Goal: Transaction & Acquisition: Purchase product/service

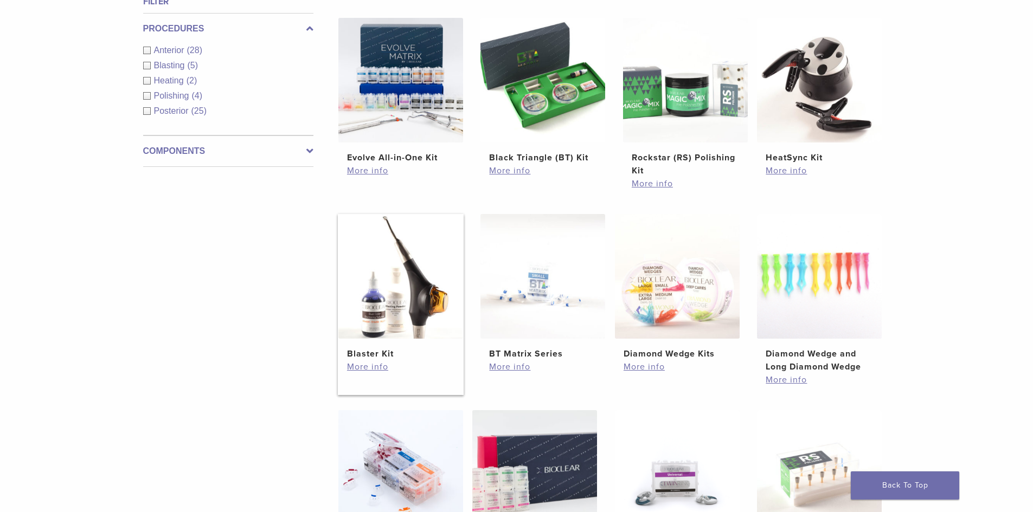
scroll to position [434, 0]
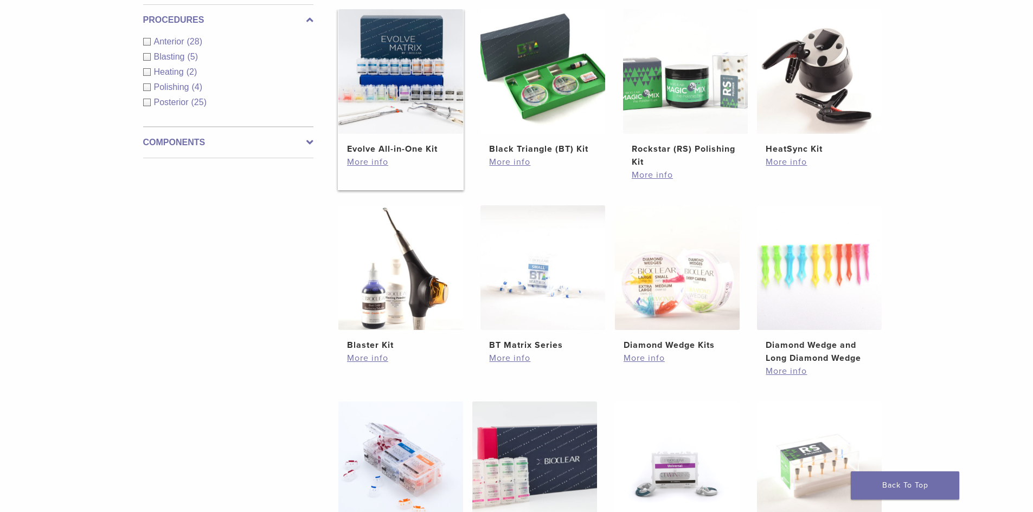
click at [434, 127] on img at bounding box center [400, 71] width 125 height 125
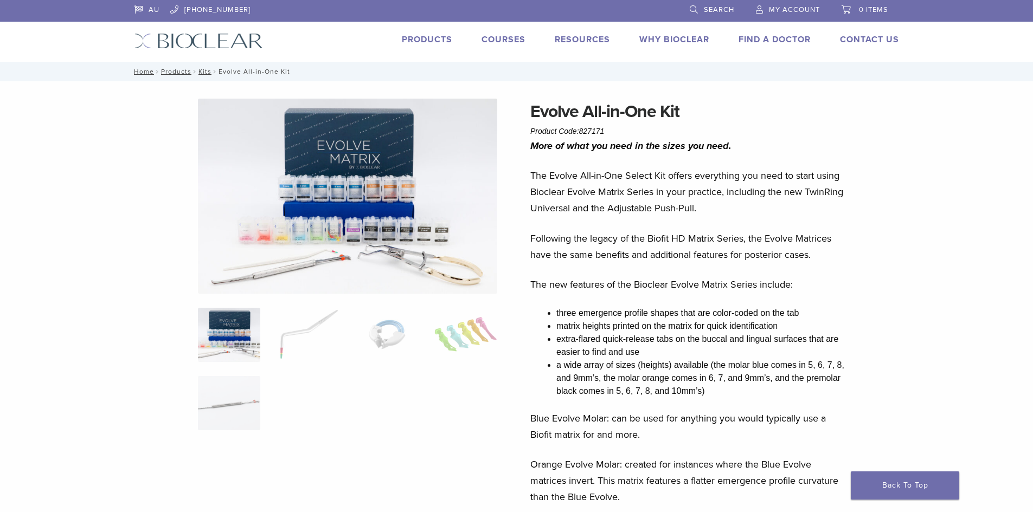
click at [318, 231] on img at bounding box center [347, 196] width 299 height 195
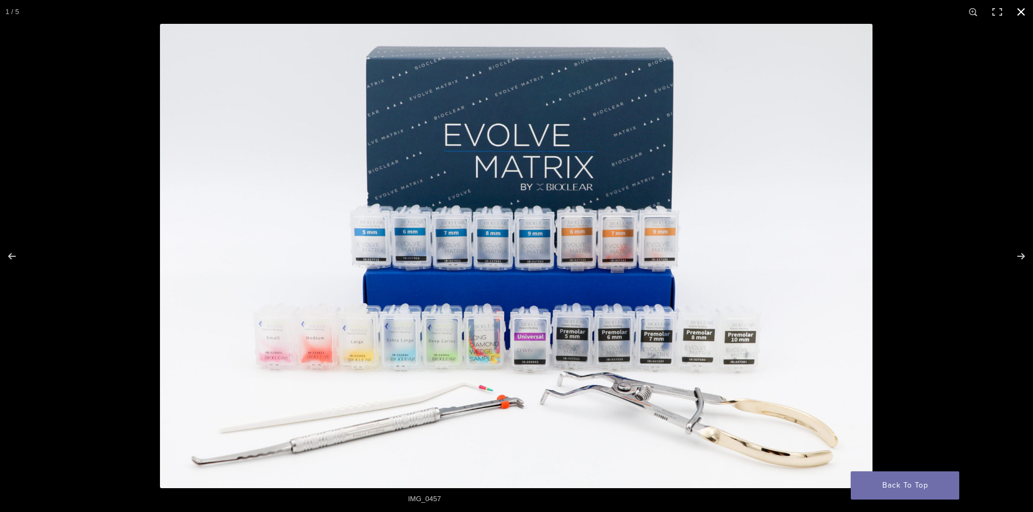
click at [109, 249] on div at bounding box center [516, 256] width 1033 height 512
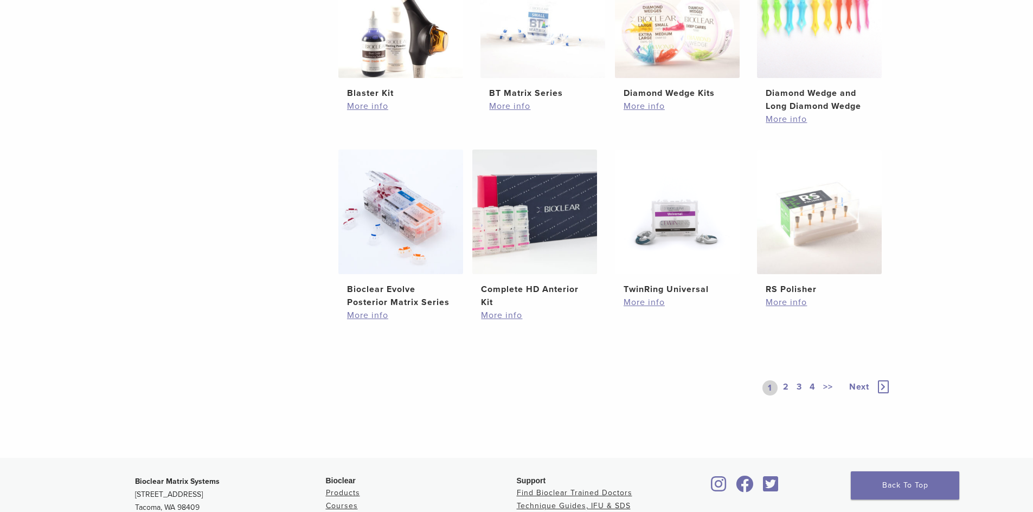
scroll to position [705, 0]
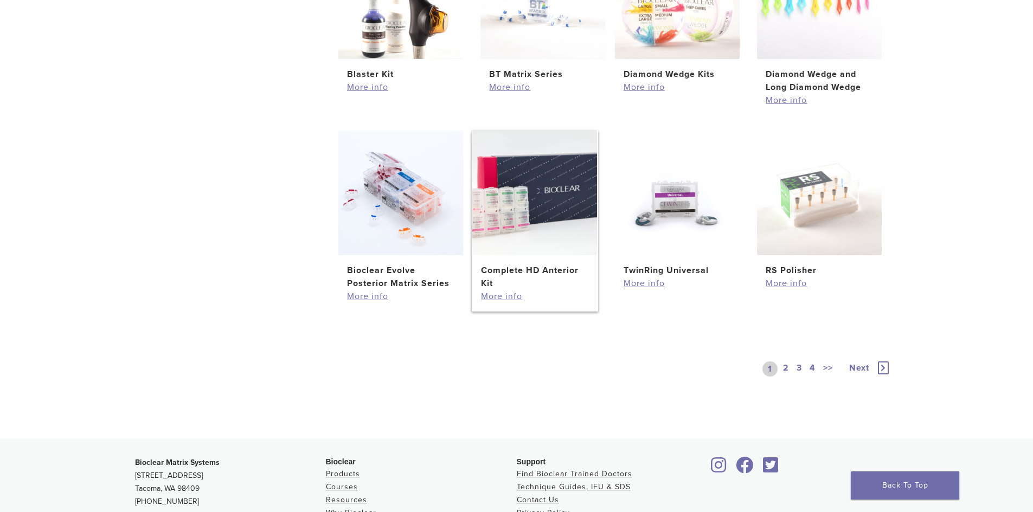
click at [565, 225] on img at bounding box center [534, 193] width 125 height 125
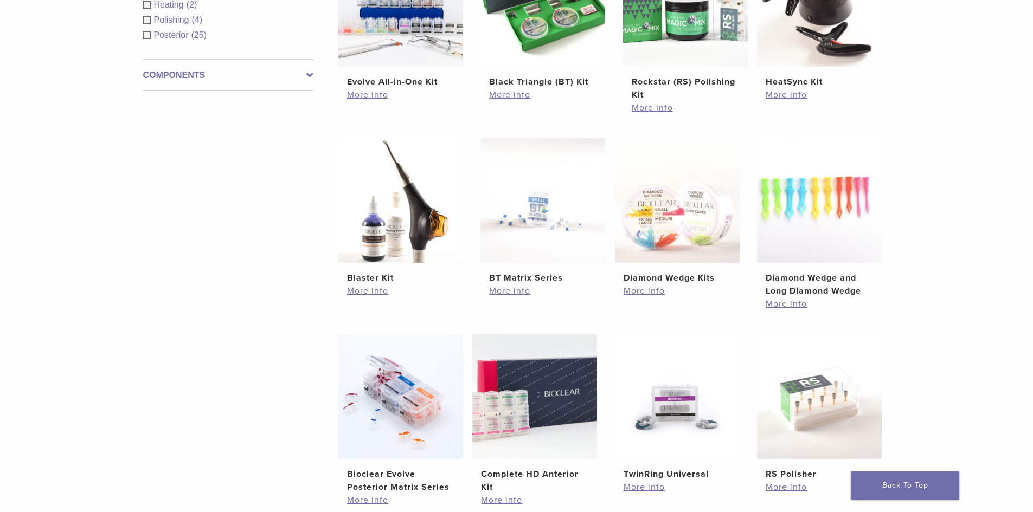
scroll to position [488, 0]
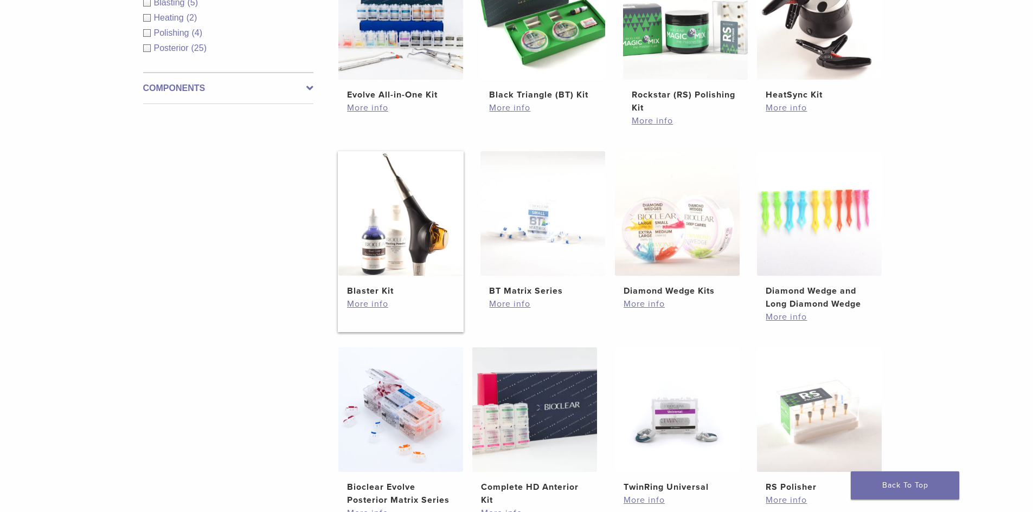
click at [414, 246] on img at bounding box center [400, 213] width 125 height 125
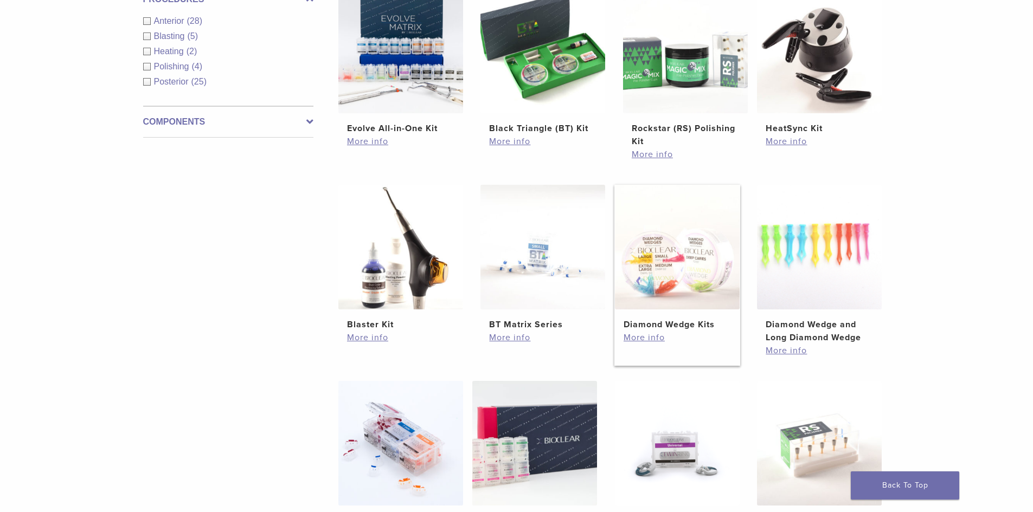
scroll to position [596, 0]
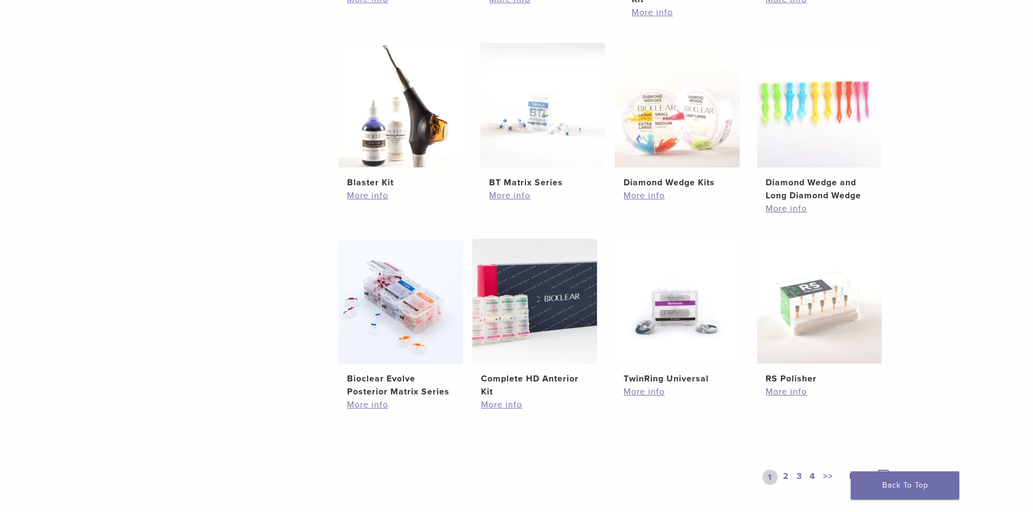
click at [785, 478] on link "2" at bounding box center [786, 477] width 10 height 15
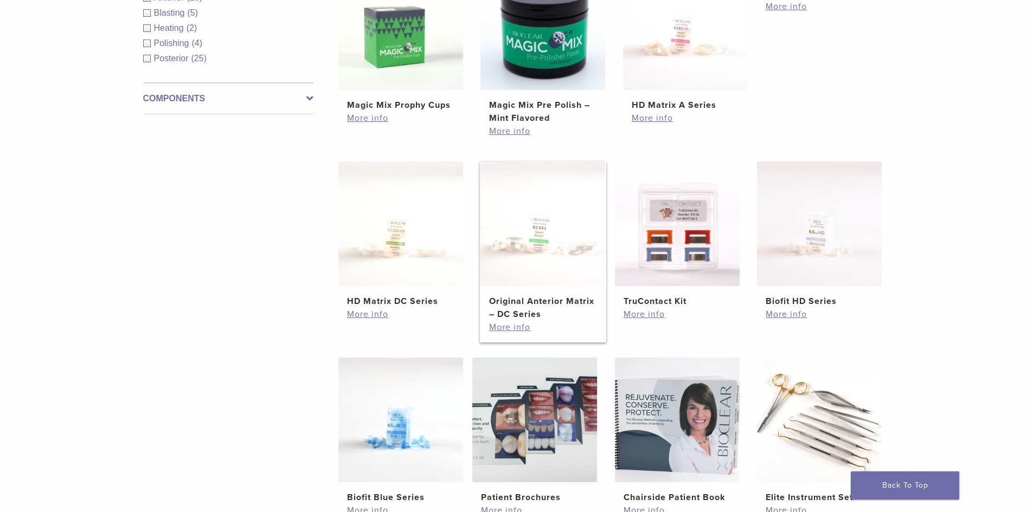
scroll to position [596, 0]
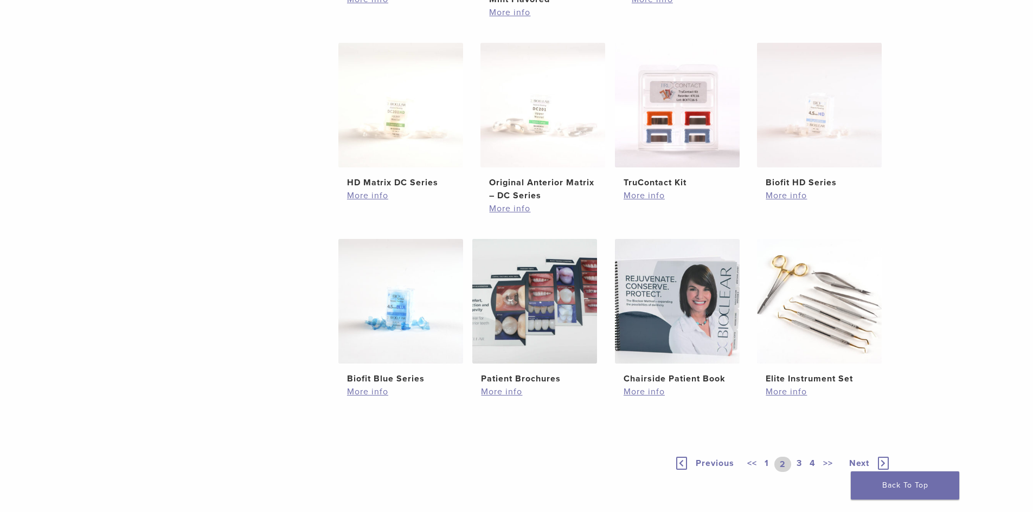
click at [800, 462] on link "3" at bounding box center [799, 464] width 10 height 15
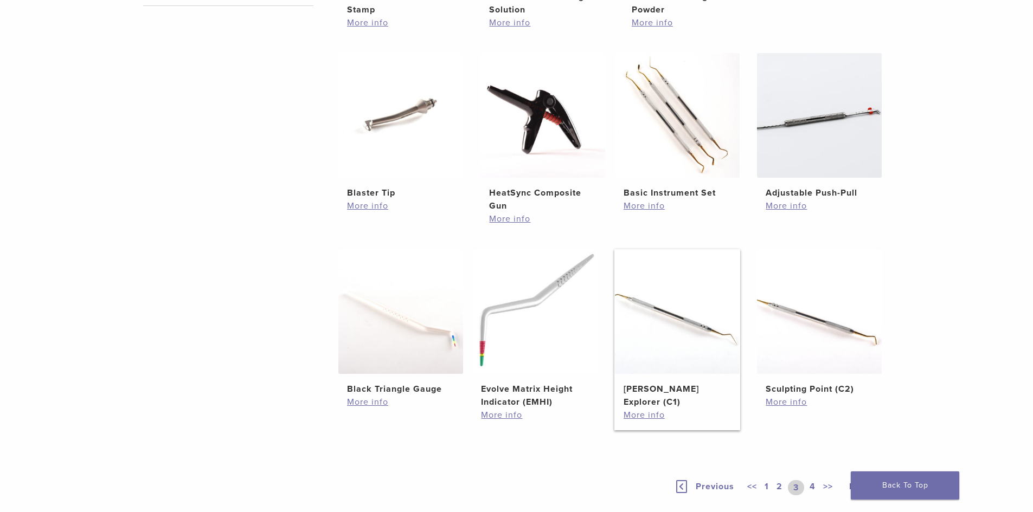
scroll to position [596, 0]
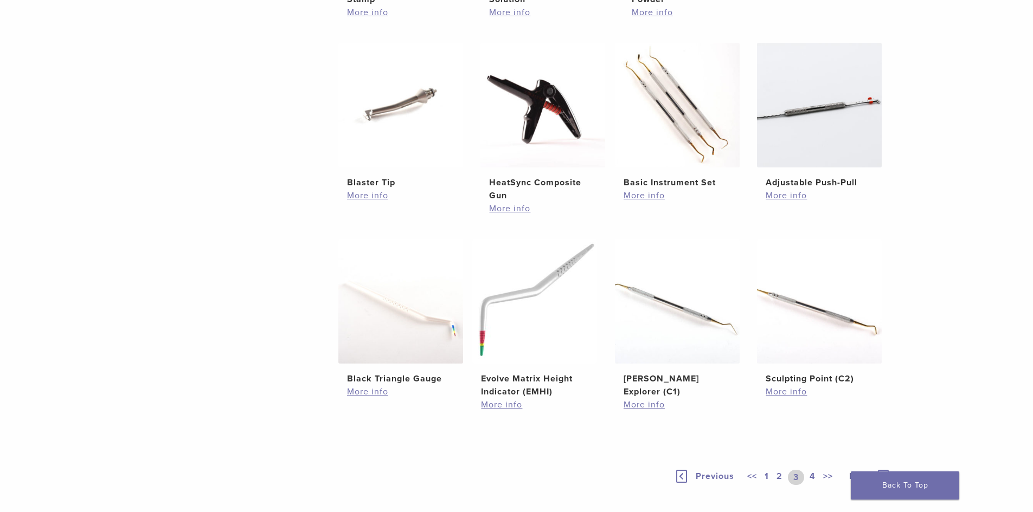
click at [809, 476] on link "4" at bounding box center [812, 477] width 10 height 15
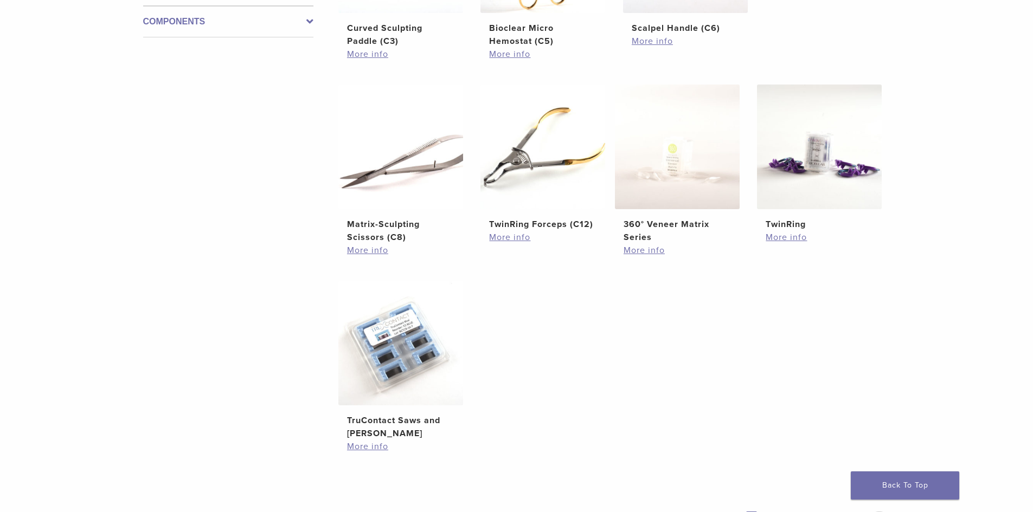
scroll to position [650, 0]
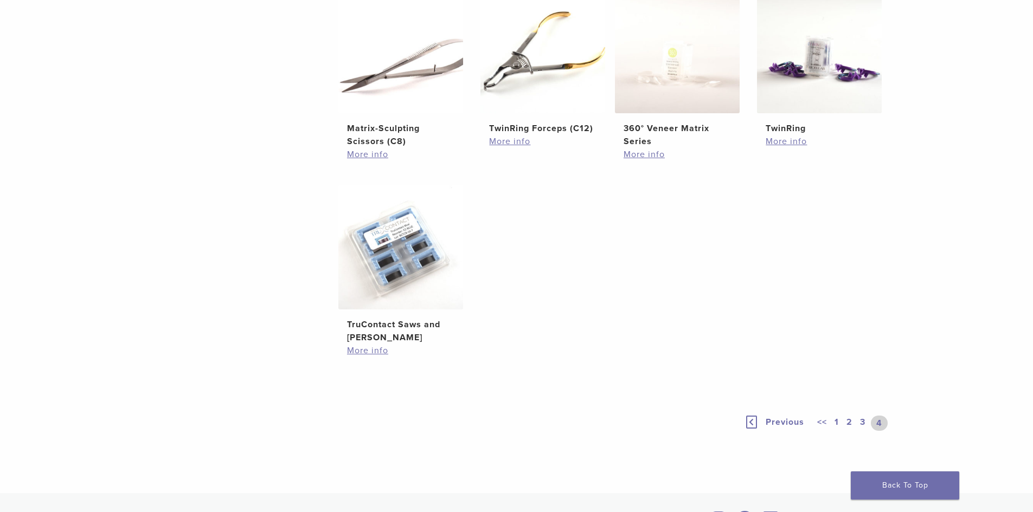
click at [836, 424] on link "1" at bounding box center [836, 423] width 9 height 15
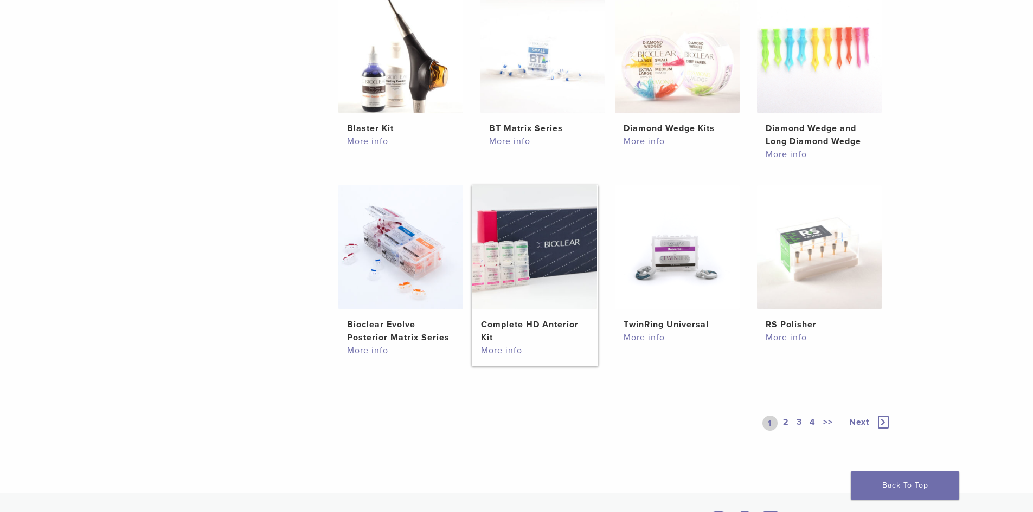
click at [515, 289] on img at bounding box center [534, 247] width 125 height 125
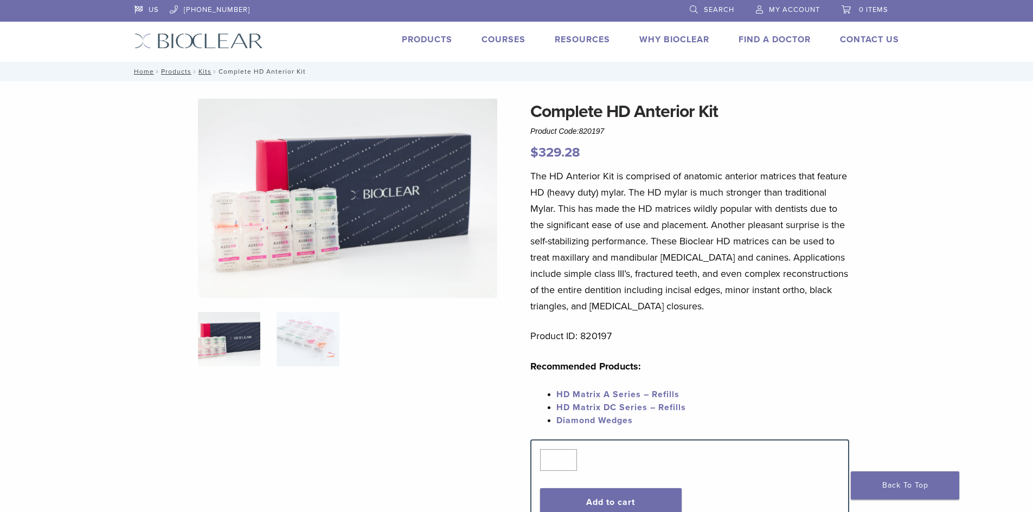
click at [307, 243] on img at bounding box center [347, 198] width 299 height 199
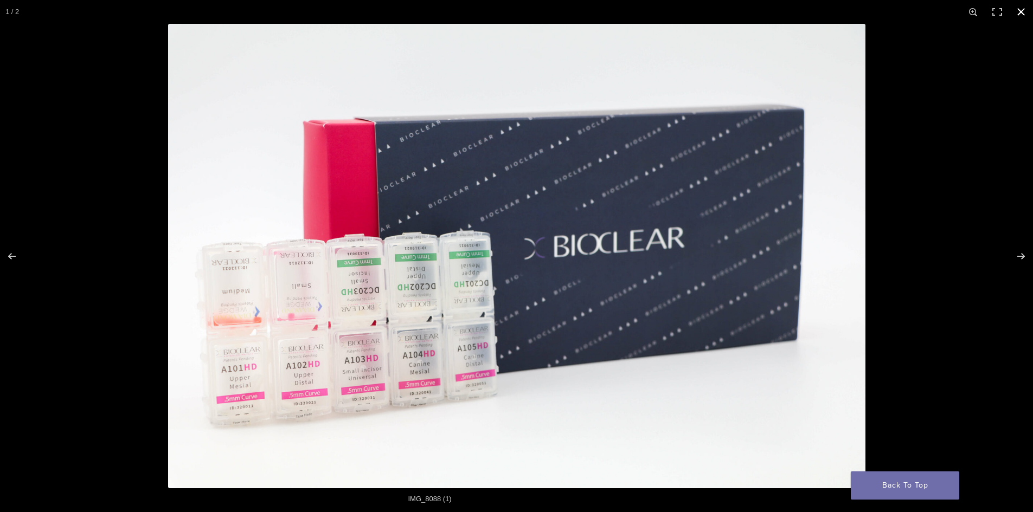
click at [967, 268] on div at bounding box center [684, 280] width 1033 height 512
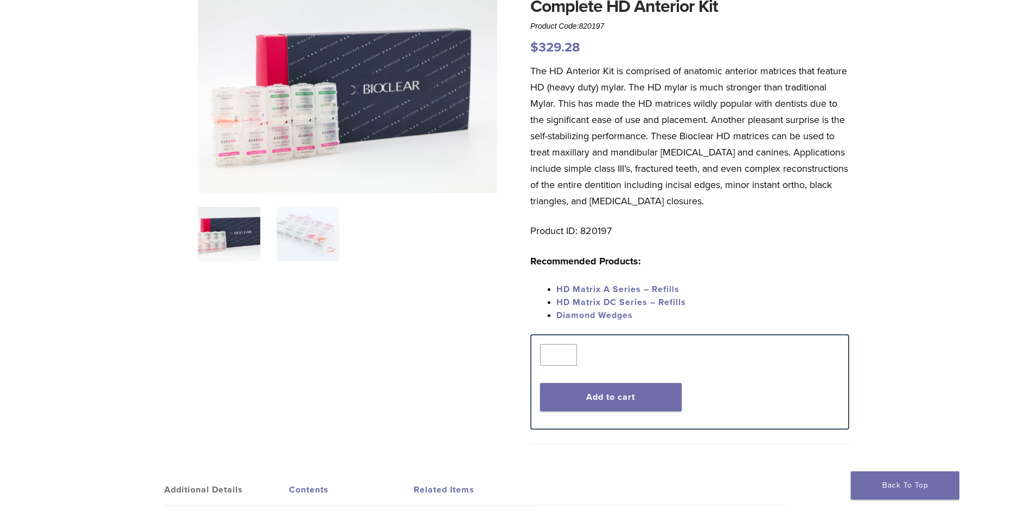
scroll to position [108, 0]
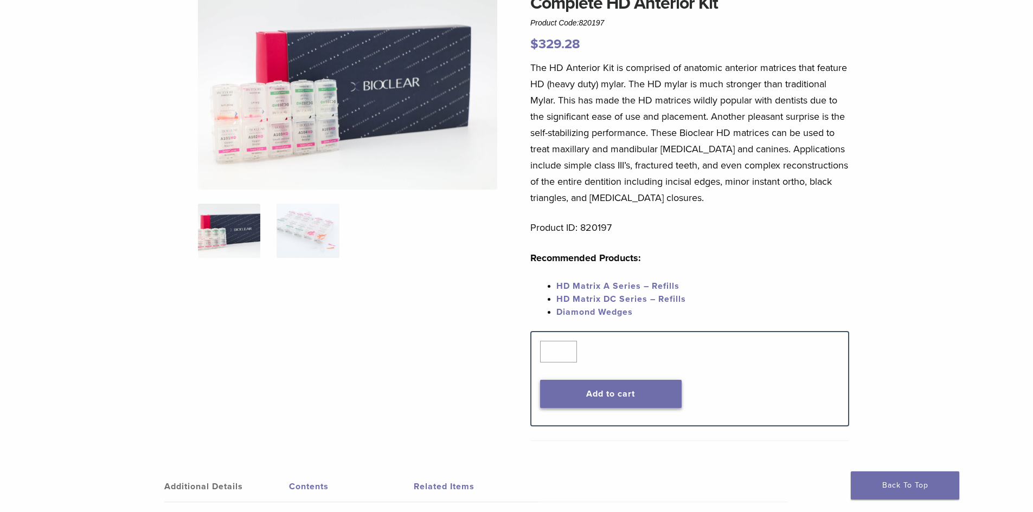
click at [648, 399] on button "Add to cart" at bounding box center [610, 394] width 141 height 28
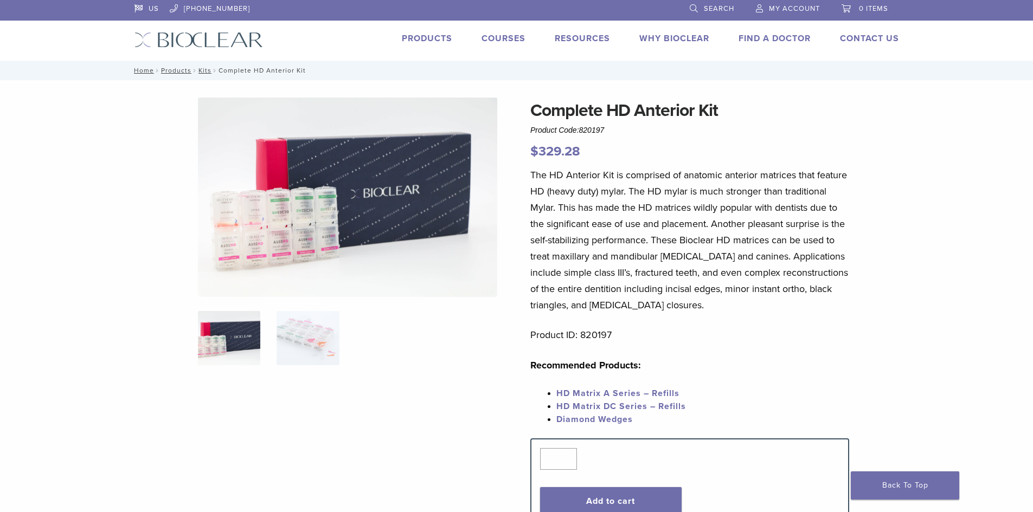
scroll to position [0, 0]
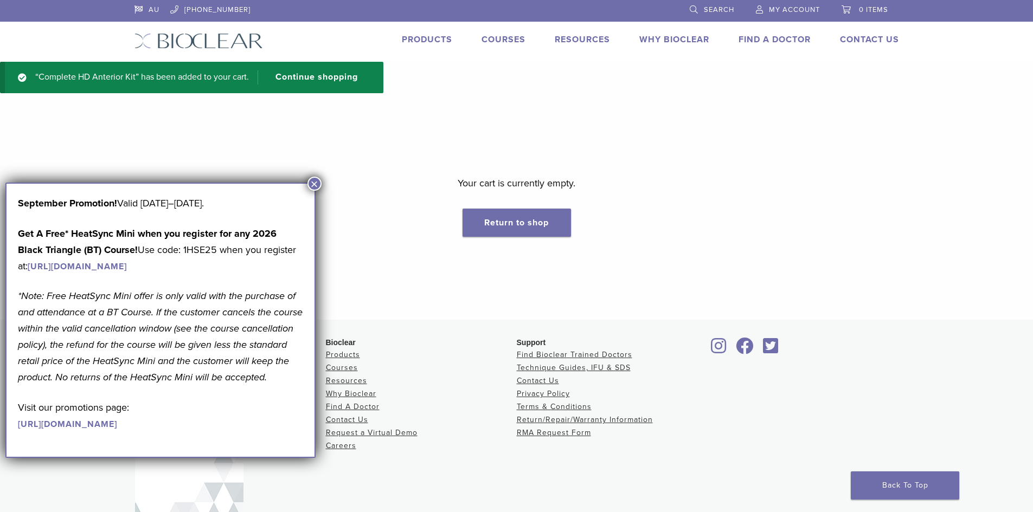
click at [593, 164] on div "Your cart is currently empty. Return to shop" at bounding box center [516, 212] width 1033 height 127
click at [313, 184] on button "×" at bounding box center [314, 184] width 14 height 14
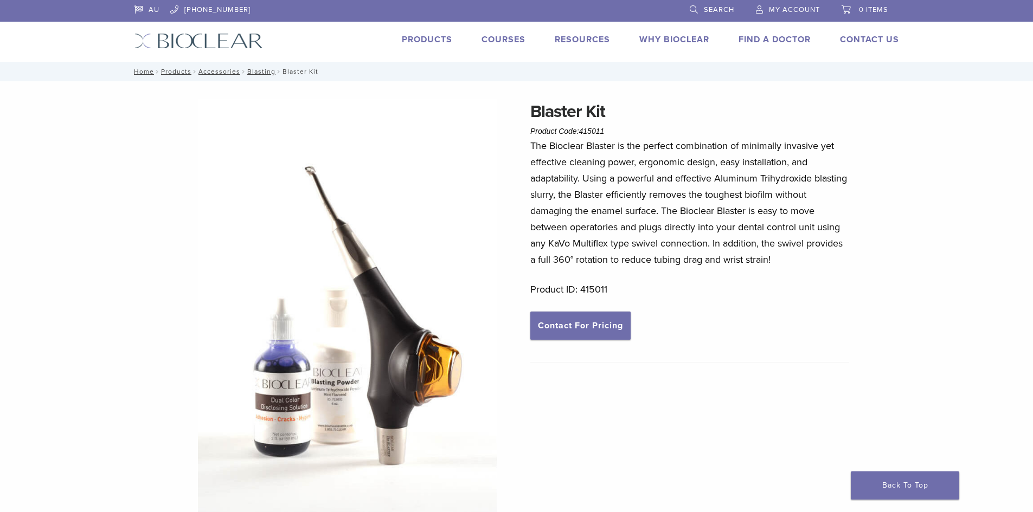
click at [565, 151] on p "The Bioclear Blaster is the perfect combination of minimally invasive yet effec…" at bounding box center [689, 203] width 319 height 130
click at [547, 164] on p "The Bioclear Blaster is the perfect combination of minimally invasive yet effec…" at bounding box center [689, 203] width 319 height 130
click at [565, 163] on p "The Bioclear Blaster is the perfect combination of minimally invasive yet effec…" at bounding box center [689, 203] width 319 height 130
click at [565, 177] on p "The Bioclear Blaster is the perfect combination of minimally invasive yet effec…" at bounding box center [689, 203] width 319 height 130
click at [610, 203] on p "The Bioclear Blaster is the perfect combination of minimally invasive yet effec…" at bounding box center [689, 203] width 319 height 130
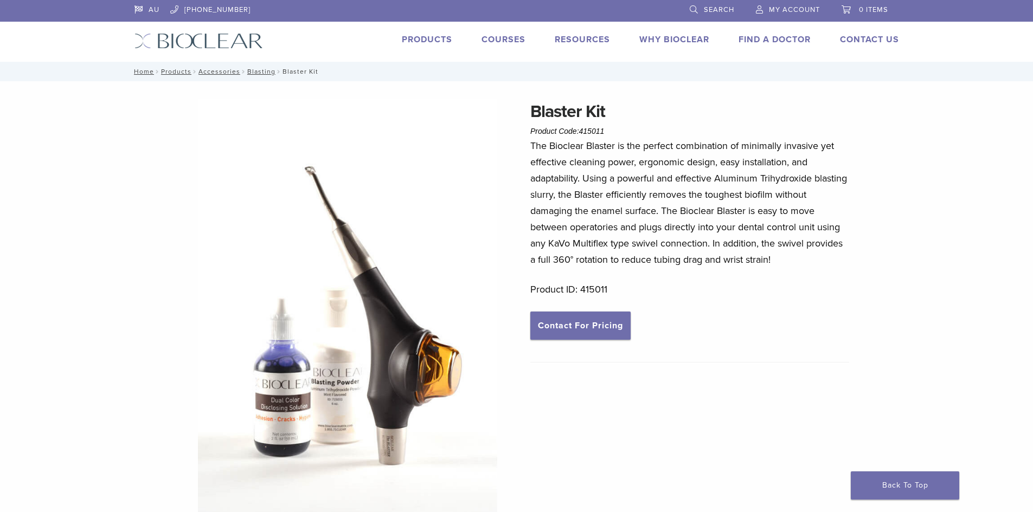
click at [640, 230] on p "The Bioclear Blaster is the perfect combination of minimally invasive yet effec…" at bounding box center [689, 203] width 319 height 130
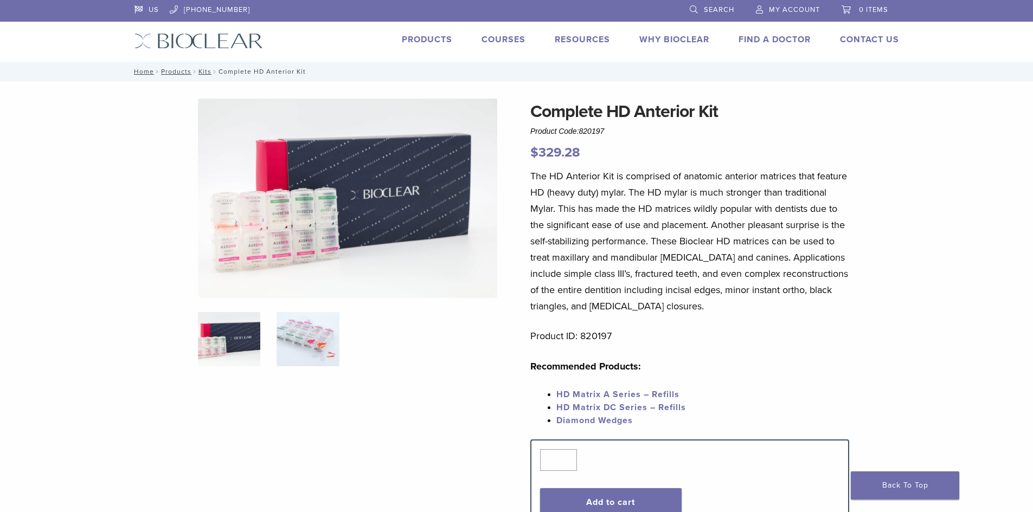
click at [286, 333] on img at bounding box center [307, 339] width 62 height 54
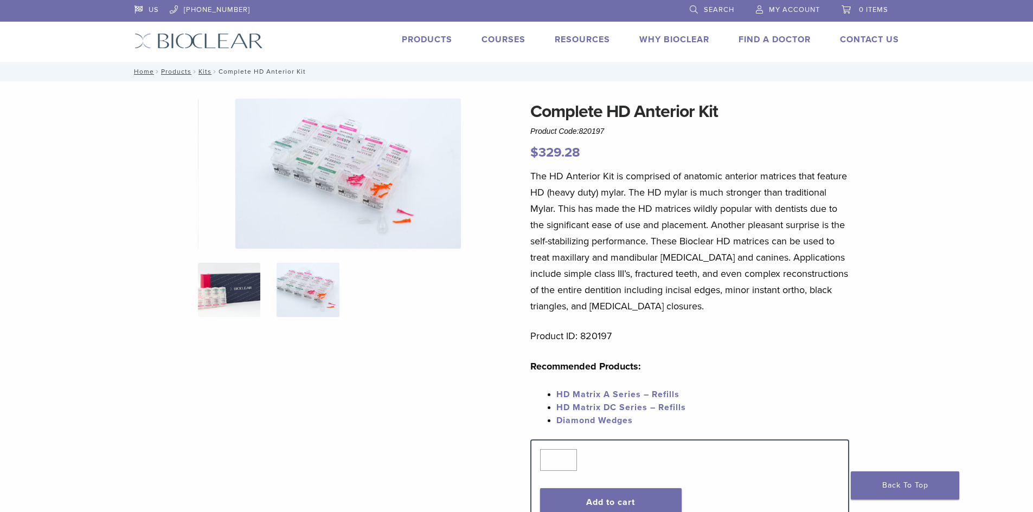
click at [229, 290] on img at bounding box center [229, 290] width 62 height 54
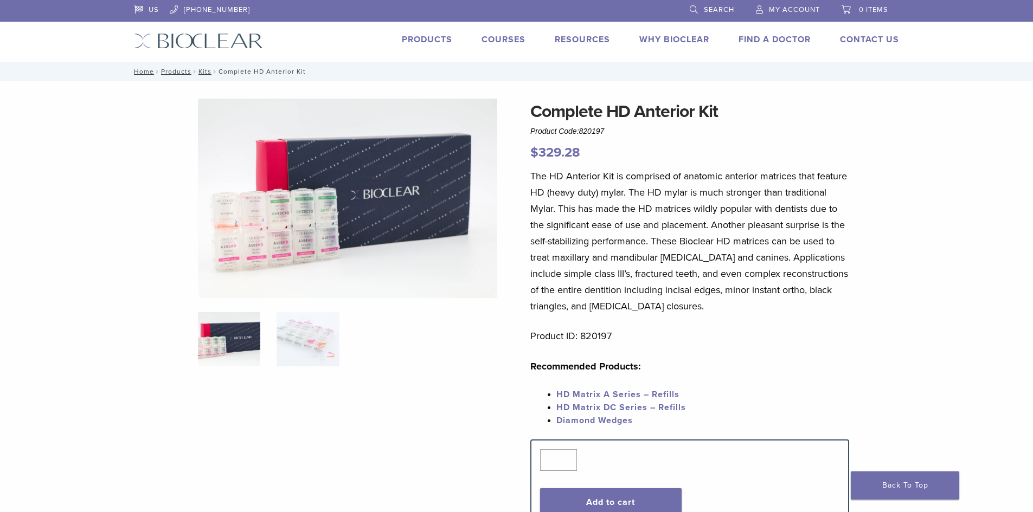
click at [259, 224] on img at bounding box center [347, 198] width 299 height 199
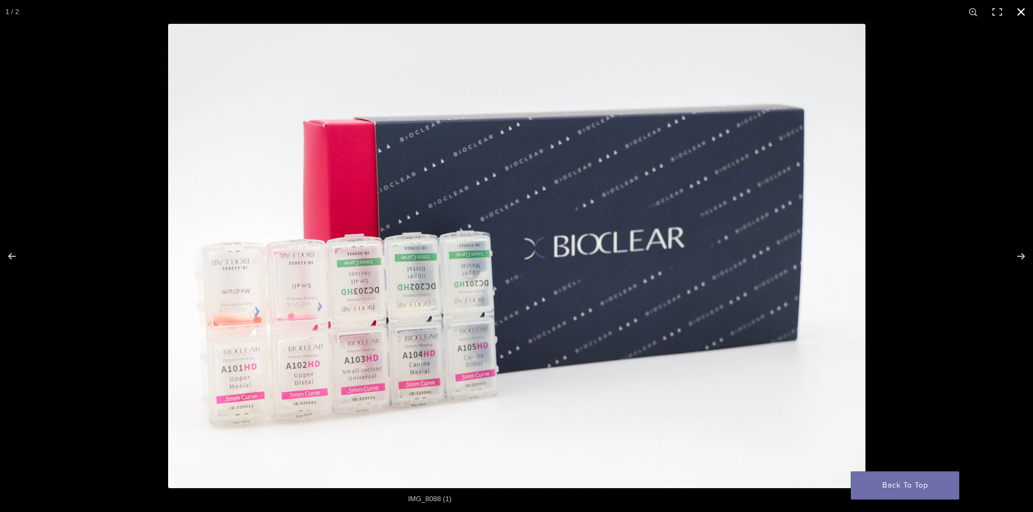
click at [919, 304] on div at bounding box center [684, 280] width 1033 height 512
